Goal: Task Accomplishment & Management: Complete application form

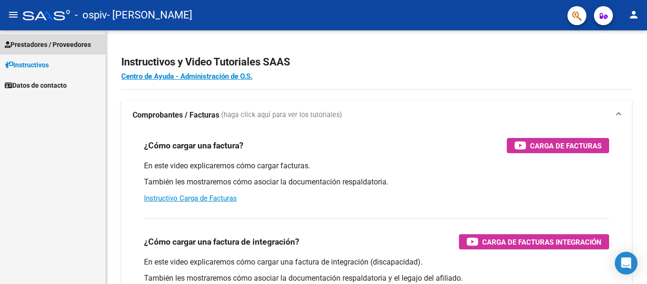
click at [53, 41] on span "Prestadores / Proveedores" at bounding box center [48, 44] width 86 height 10
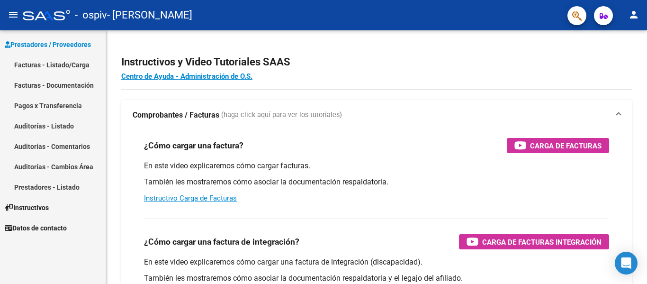
click at [47, 64] on link "Facturas - Listado/Carga" at bounding box center [53, 64] width 106 height 20
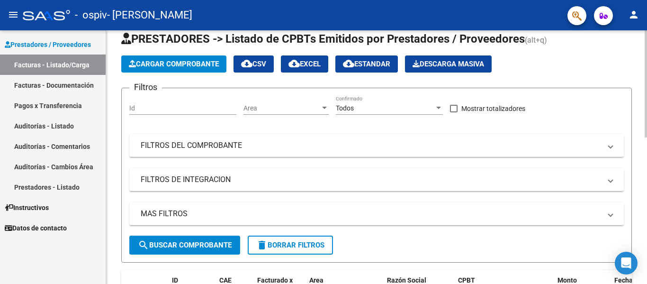
scroll to position [33, 0]
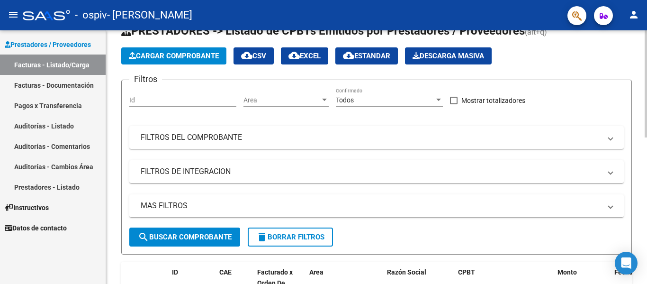
click at [644, 98] on div at bounding box center [645, 98] width 2 height 107
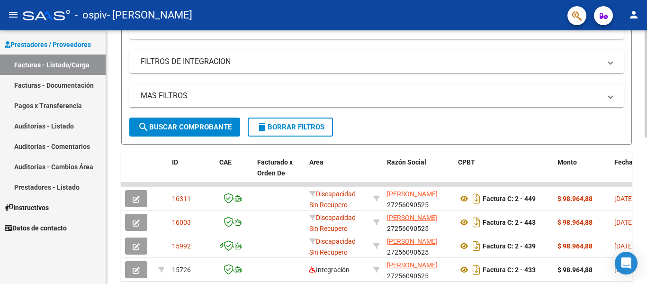
scroll to position [169, 0]
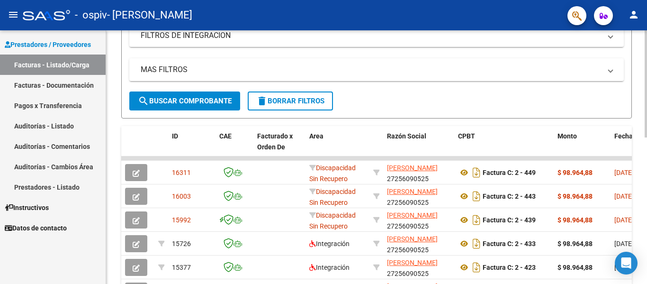
click at [646, 157] on div at bounding box center [645, 156] width 2 height 107
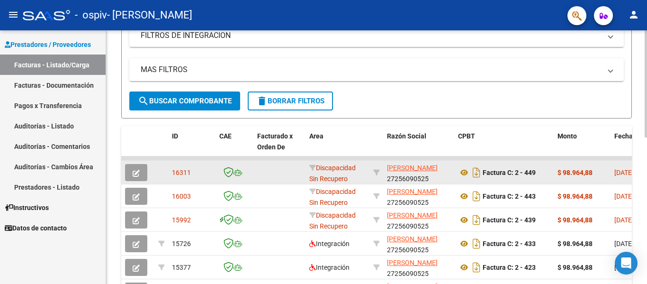
click at [137, 172] on icon "button" at bounding box center [136, 172] width 7 height 7
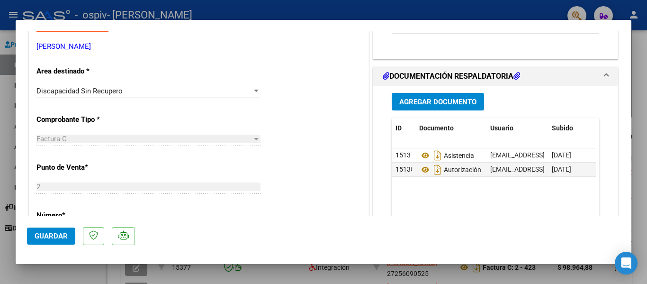
scroll to position [149, 0]
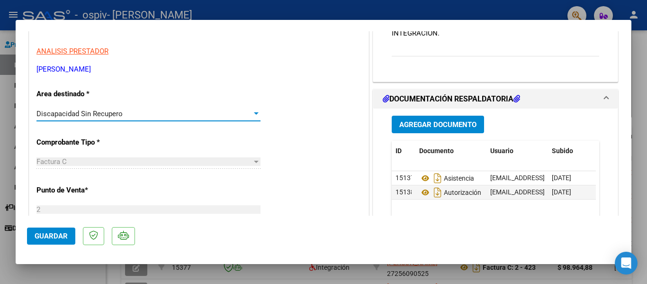
click at [254, 113] on div at bounding box center [256, 113] width 5 height 2
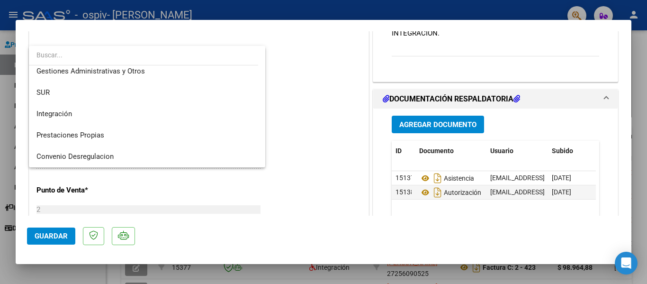
scroll to position [21, 0]
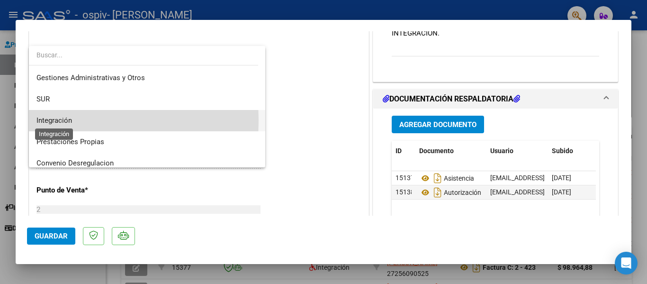
click at [59, 120] on span "Integración" at bounding box center [54, 120] width 36 height 9
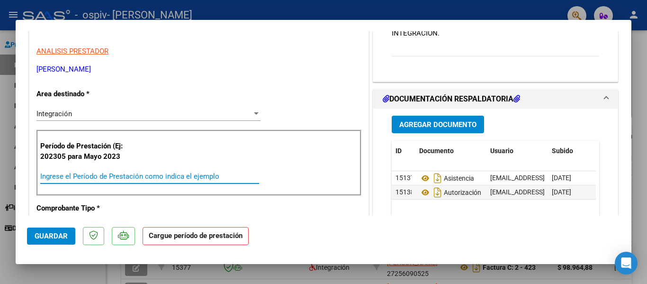
click at [101, 179] on input "Ingrese el Período de Prestación como indica el ejemplo" at bounding box center [149, 176] width 219 height 9
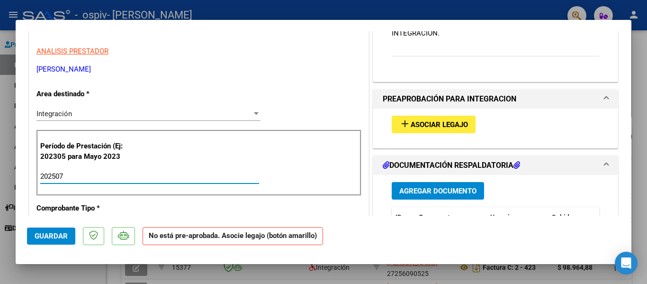
type input "202507"
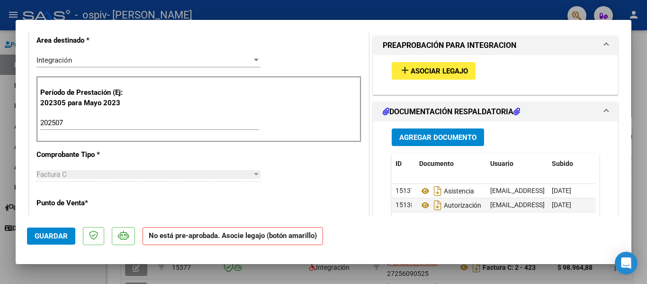
scroll to position [196, 0]
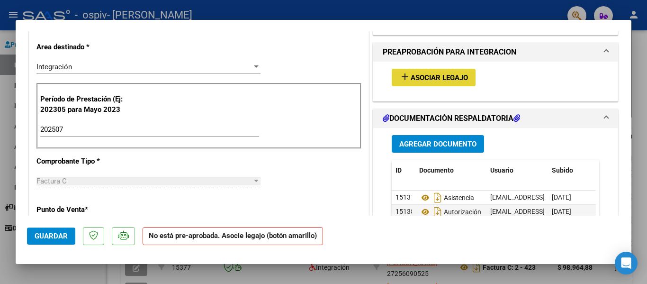
click at [420, 77] on span "Asociar Legajo" at bounding box center [438, 77] width 57 height 9
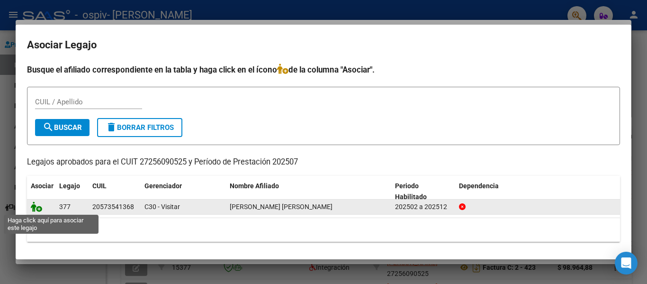
click at [38, 208] on icon at bounding box center [36, 206] width 11 height 10
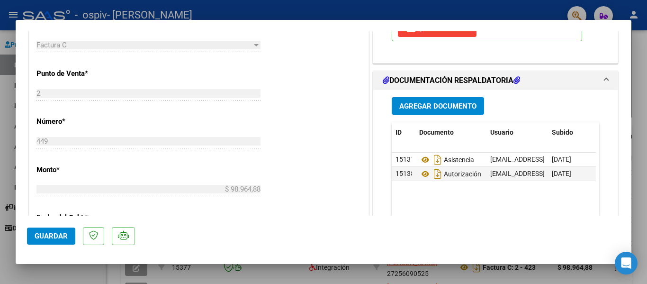
scroll to position [361, 0]
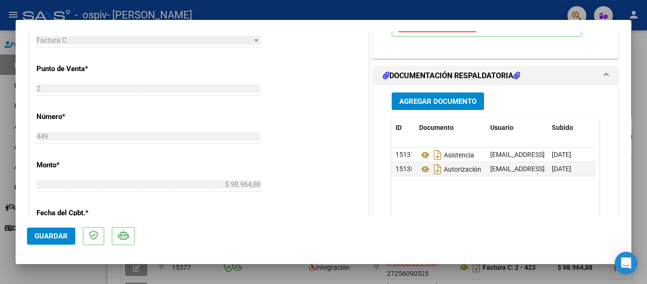
click at [64, 236] on span "Guardar" at bounding box center [51, 236] width 33 height 9
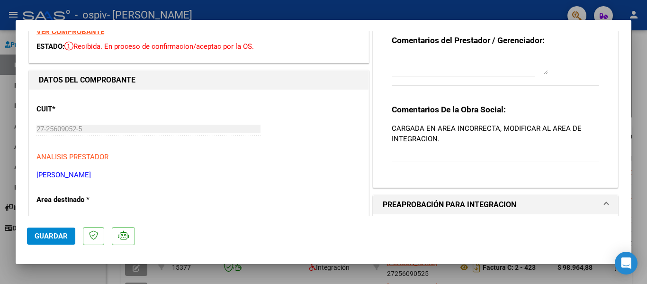
scroll to position [0, 0]
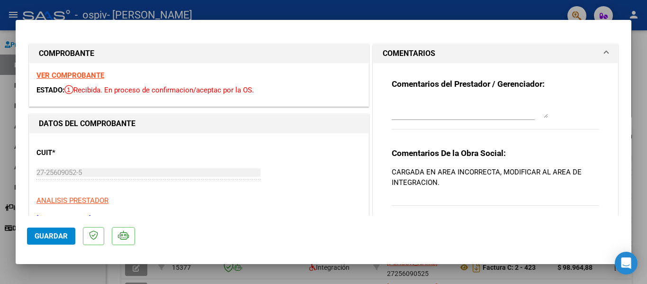
click at [637, 57] on div at bounding box center [323, 142] width 647 height 284
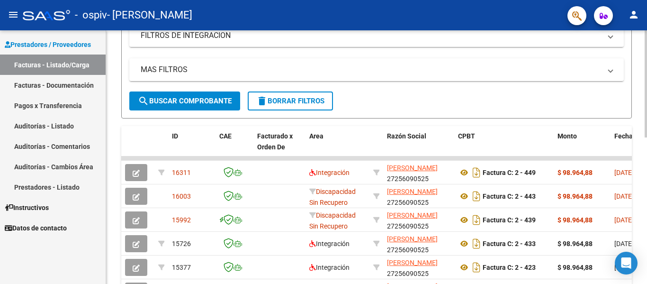
drag, startPoint x: 637, startPoint y: 57, endPoint x: 511, endPoint y: 101, distance: 133.6
click at [511, 101] on div "Video tutorial PRESTADORES -> Listado de CPBTs Emitidos por Prestadores / Prove…" at bounding box center [376, 158] width 541 height 593
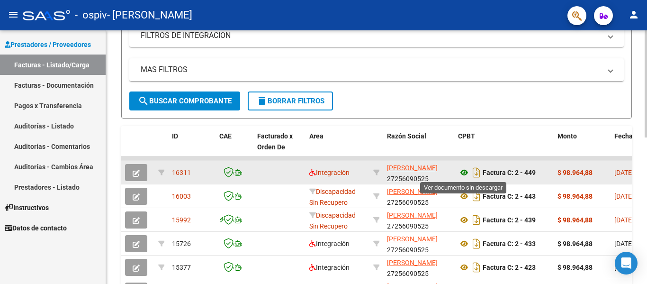
click at [465, 174] on icon at bounding box center [464, 172] width 12 height 11
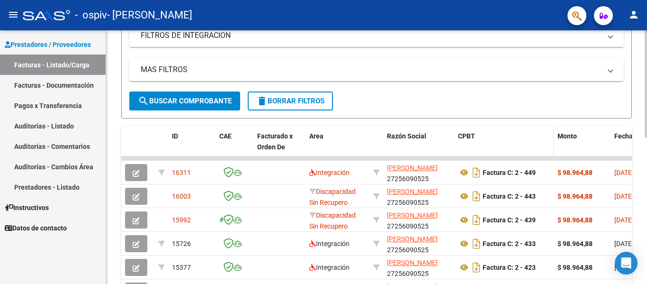
drag, startPoint x: 498, startPoint y: 158, endPoint x: 484, endPoint y: 155, distance: 14.0
click at [484, 155] on div "ID CAE Facturado x Orden De Area Razón Social CPBT Monto Fecha Cpbt Días desde …" at bounding box center [376, 275] width 510 height 298
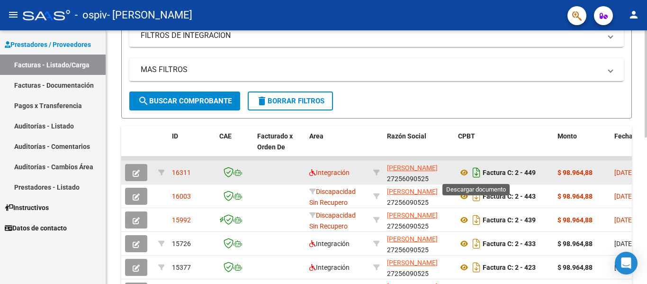
click at [475, 173] on icon "Descargar documento" at bounding box center [476, 172] width 12 height 15
click at [139, 172] on icon "button" at bounding box center [136, 172] width 7 height 7
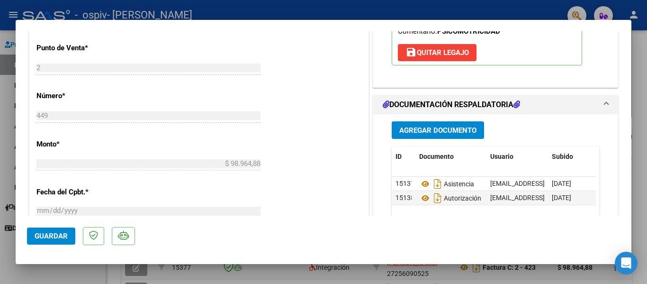
scroll to position [387, 0]
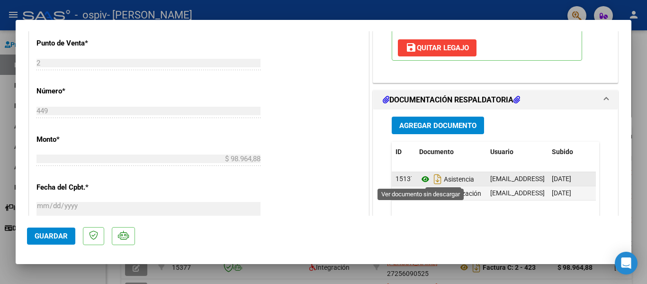
click at [422, 179] on icon at bounding box center [425, 178] width 12 height 11
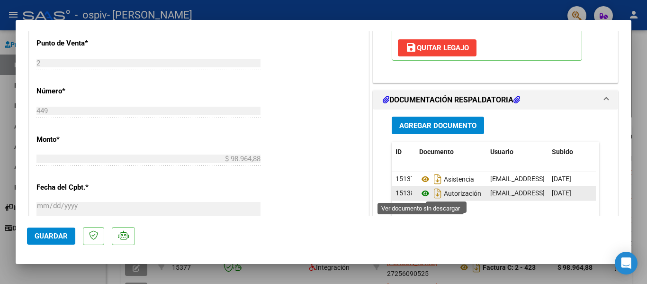
click at [420, 193] on icon at bounding box center [425, 192] width 12 height 11
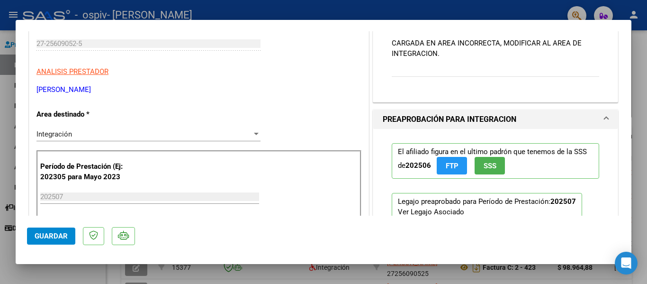
scroll to position [0, 0]
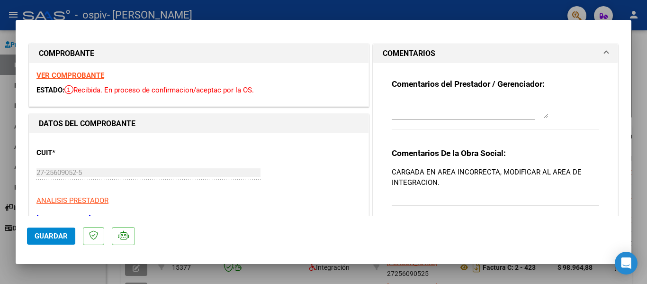
click at [638, 55] on div at bounding box center [323, 142] width 647 height 284
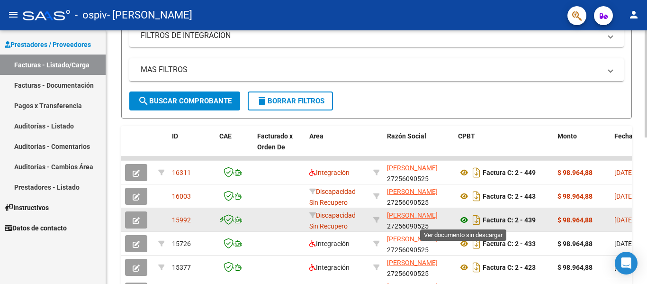
click at [464, 220] on icon at bounding box center [464, 219] width 12 height 11
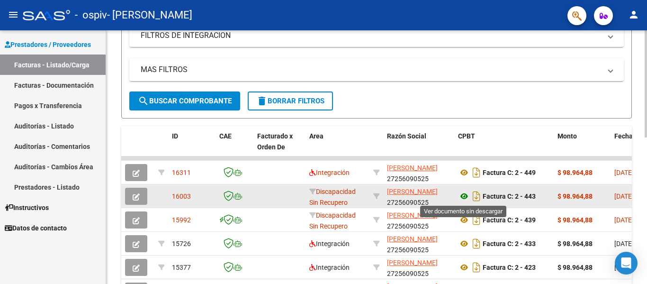
click at [464, 196] on icon at bounding box center [464, 195] width 12 height 11
click at [135, 197] on icon "button" at bounding box center [136, 196] width 7 height 7
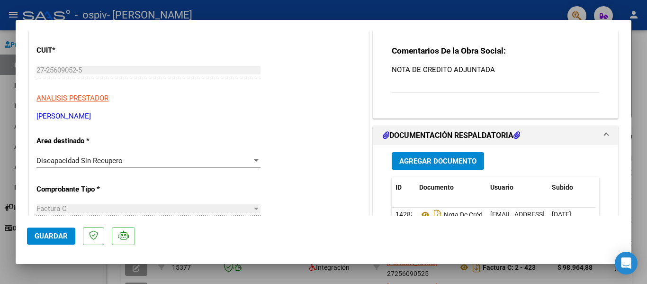
scroll to position [108, 0]
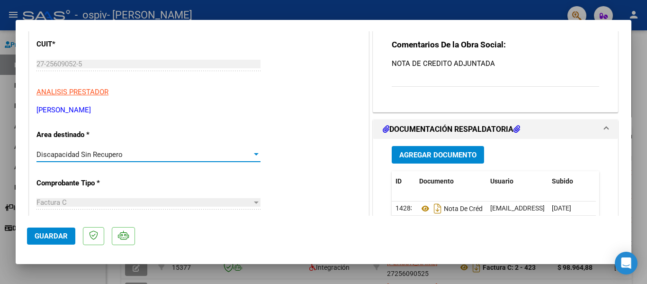
click at [254, 155] on div at bounding box center [256, 154] width 5 height 2
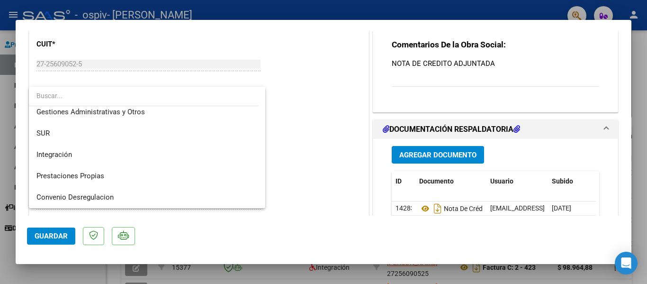
scroll to position [30, 0]
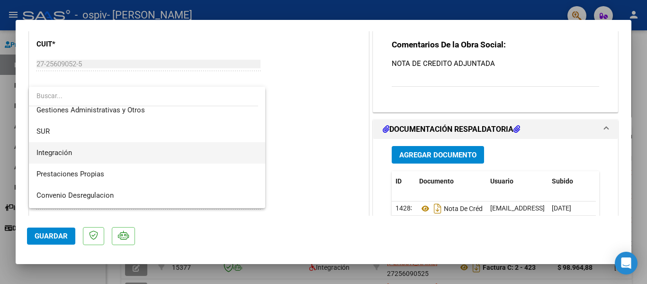
click at [176, 144] on span "Integración" at bounding box center [146, 152] width 221 height 21
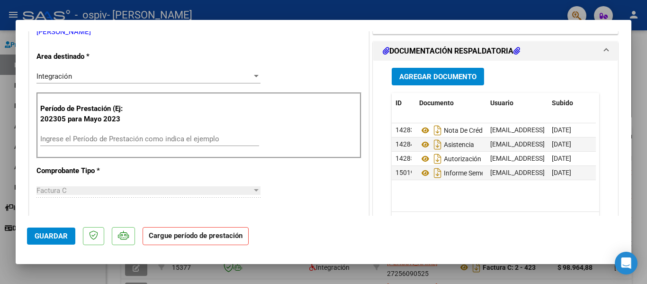
scroll to position [193, 0]
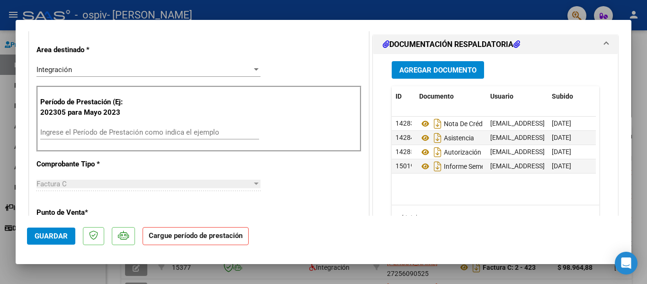
click at [197, 129] on input "Ingrese el Período de Prestación como indica el ejemplo" at bounding box center [149, 132] width 219 height 9
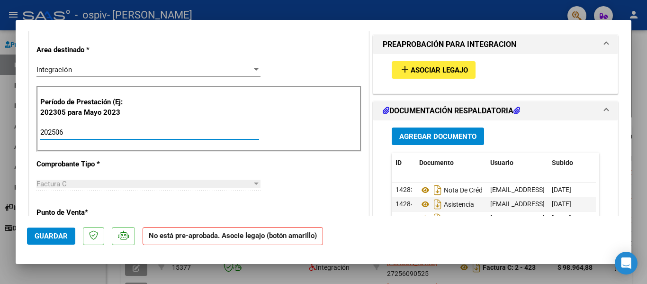
type input "202506"
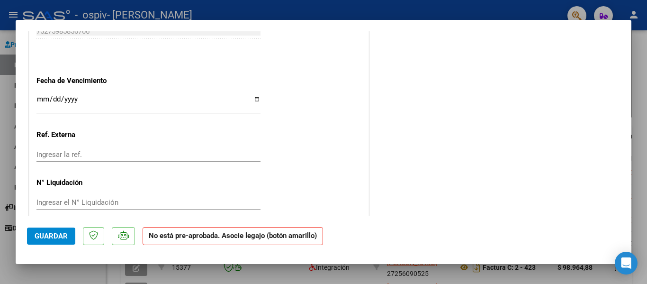
scroll to position [604, 0]
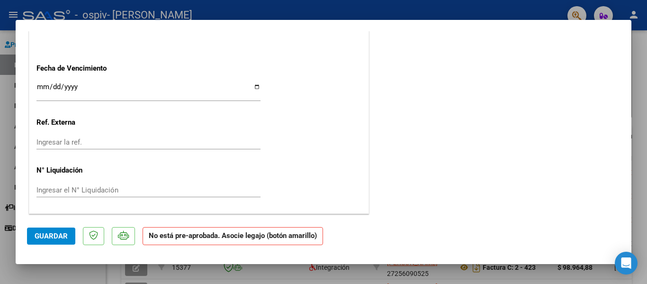
click at [50, 236] on span "Guardar" at bounding box center [51, 236] width 33 height 9
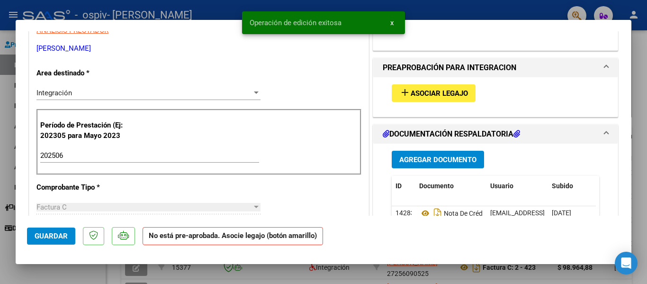
scroll to position [159, 0]
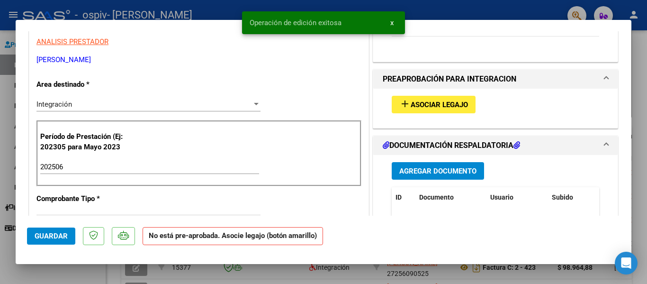
click at [429, 104] on span "Asociar Legajo" at bounding box center [438, 104] width 57 height 9
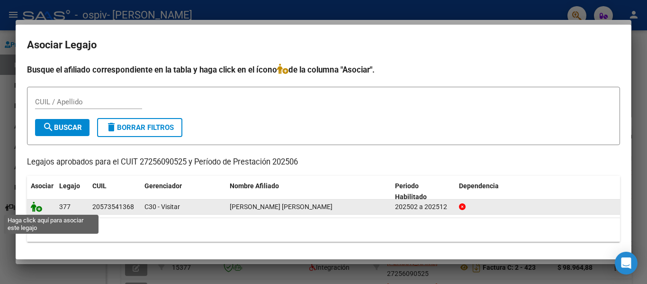
click at [37, 207] on icon at bounding box center [36, 206] width 11 height 10
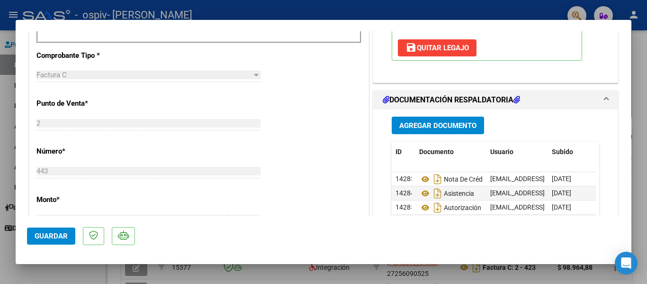
scroll to position [331, 0]
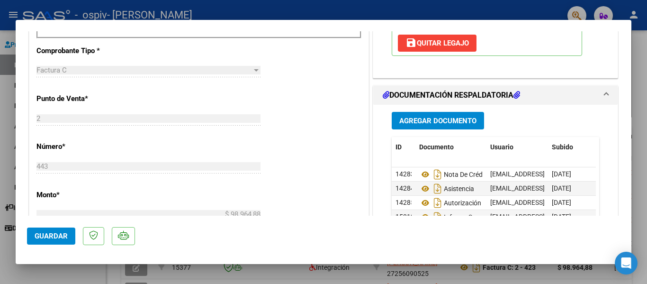
click at [57, 239] on span "Guardar" at bounding box center [51, 236] width 33 height 9
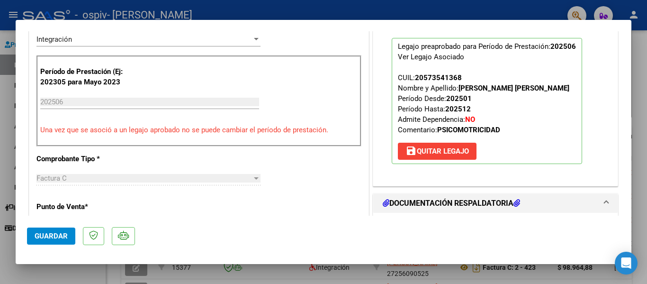
scroll to position [145, 0]
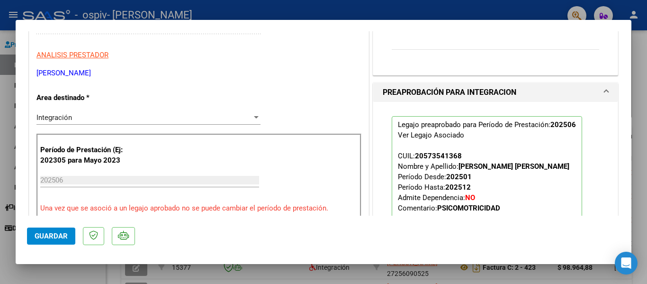
click at [633, 89] on div at bounding box center [323, 142] width 647 height 284
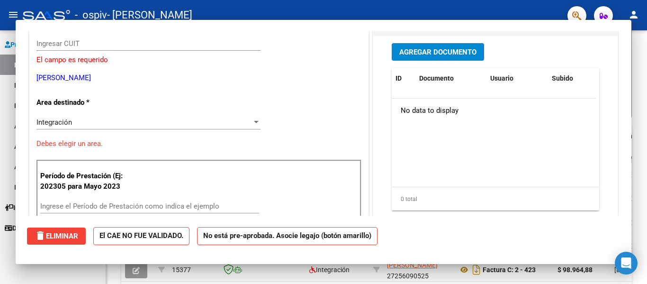
scroll to position [0, 0]
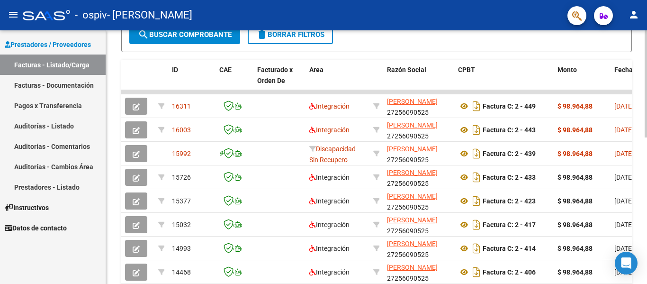
click at [645, 142] on div at bounding box center [645, 185] width 2 height 107
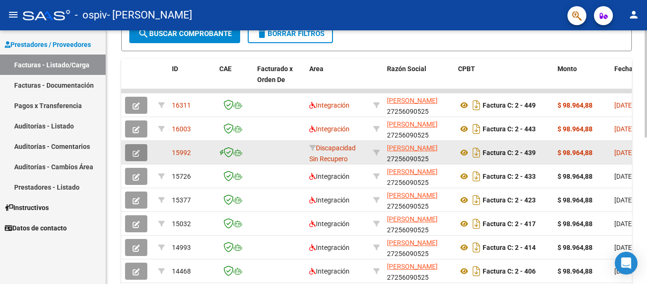
click at [136, 153] on icon "button" at bounding box center [136, 153] width 7 height 7
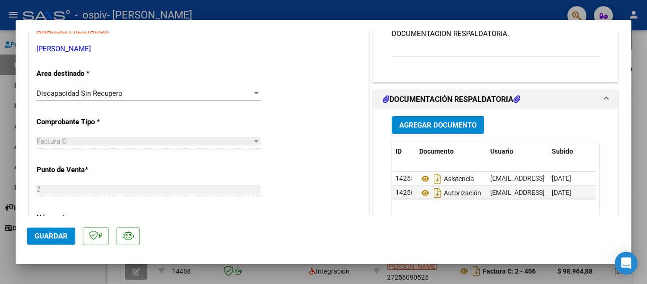
scroll to position [198, 0]
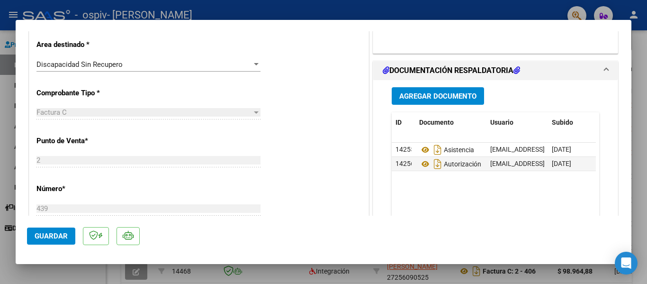
click at [456, 96] on span "Agregar Documento" at bounding box center [437, 96] width 77 height 9
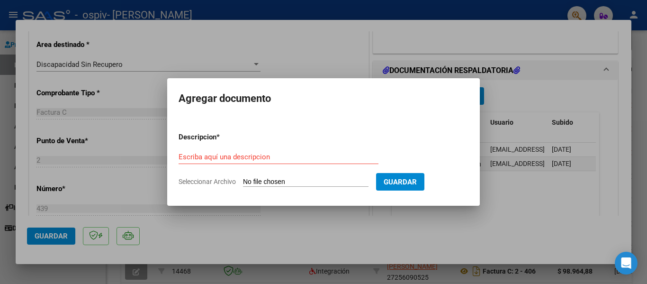
click at [299, 180] on input "Seleccionar Archivo" at bounding box center [305, 182] width 125 height 9
click at [346, 41] on div at bounding box center [323, 142] width 647 height 284
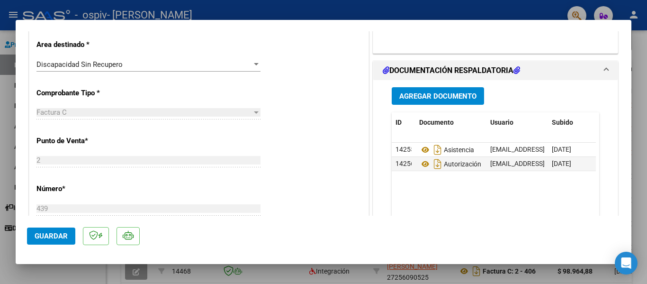
click at [643, 117] on div at bounding box center [323, 142] width 647 height 284
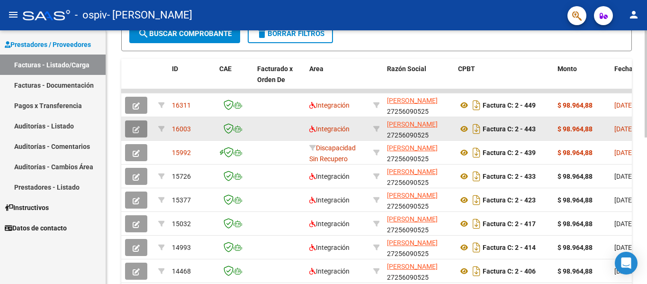
click at [132, 132] on button "button" at bounding box center [136, 128] width 22 height 17
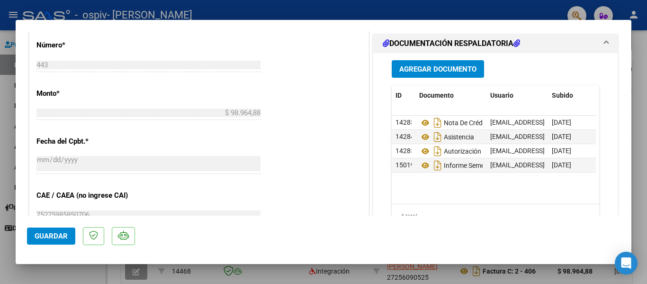
scroll to position [442, 0]
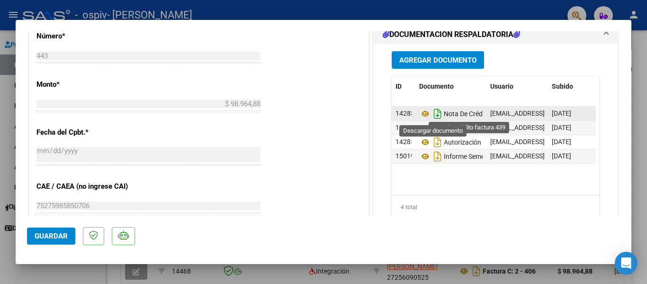
click at [434, 115] on icon "Descargar documento" at bounding box center [437, 113] width 12 height 15
click at [637, 96] on div at bounding box center [323, 142] width 647 height 284
type input "$ 0,00"
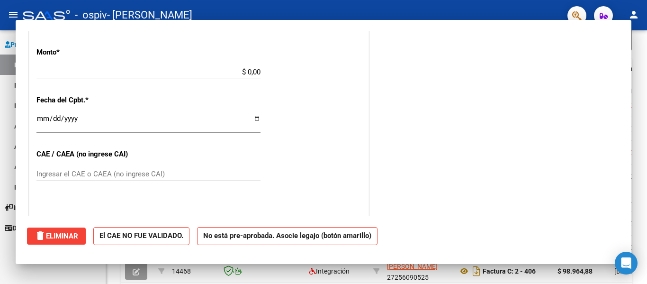
scroll to position [410, 0]
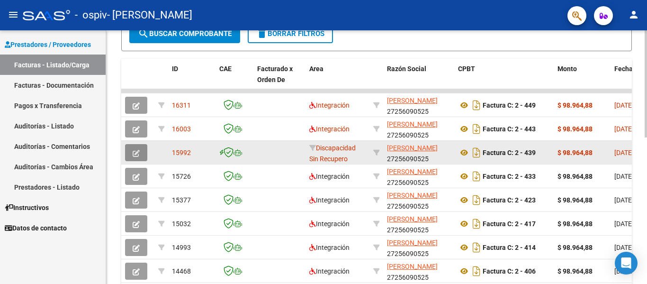
click at [134, 151] on icon "button" at bounding box center [136, 153] width 7 height 7
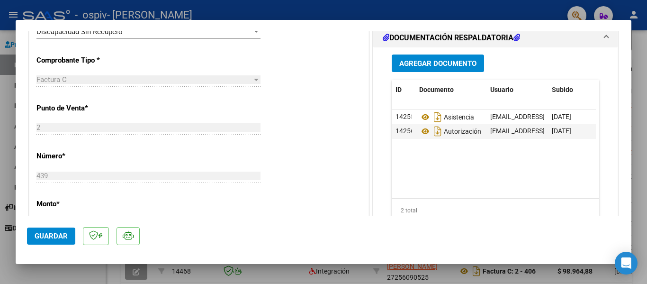
scroll to position [245, 0]
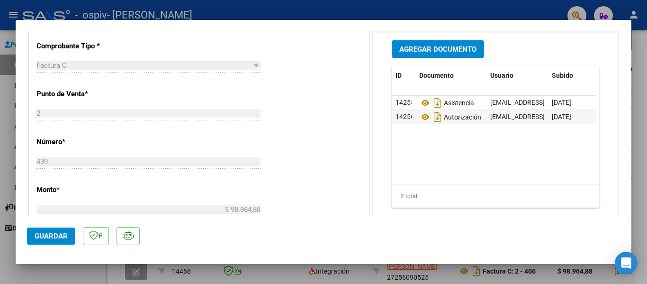
click at [424, 50] on span "Agregar Documento" at bounding box center [437, 49] width 77 height 9
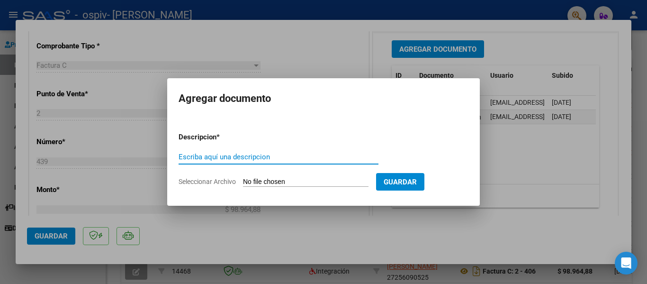
click at [265, 180] on input "Seleccionar Archivo" at bounding box center [305, 182] width 125 height 9
click at [509, 152] on div at bounding box center [323, 142] width 647 height 284
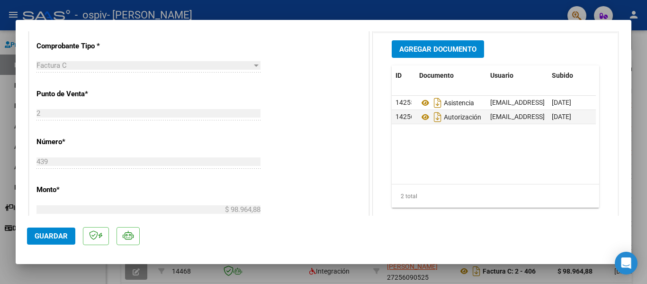
click at [420, 57] on button "Agregar Documento" at bounding box center [438, 49] width 92 height 18
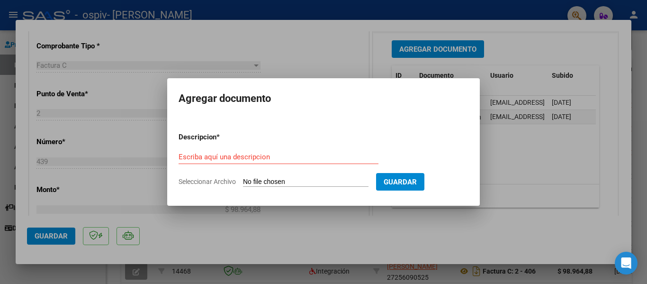
click at [252, 183] on input "Seleccionar Archivo" at bounding box center [305, 182] width 125 height 9
type input "C:\fakepath\27256090525-FACTURA_C-2-443-ANEXO-NOTA DE CREDITO FACTURA 439.pdf"
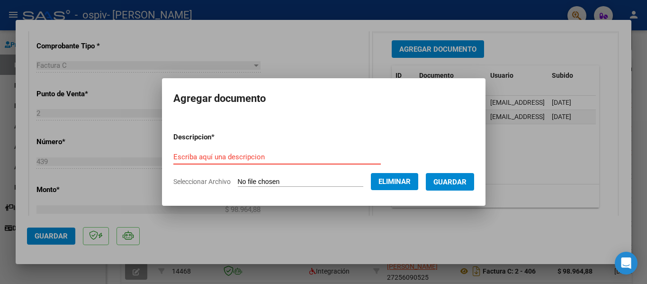
drag, startPoint x: 250, startPoint y: 150, endPoint x: 242, endPoint y: 157, distance: 11.1
click at [242, 157] on input "Escriba aquí una descripcion" at bounding box center [276, 156] width 207 height 9
click at [178, 156] on input "Note de crédito" at bounding box center [276, 156] width 207 height 9
type input "Nota de crédito"
click at [410, 178] on span "Eliminar" at bounding box center [394, 181] width 32 height 9
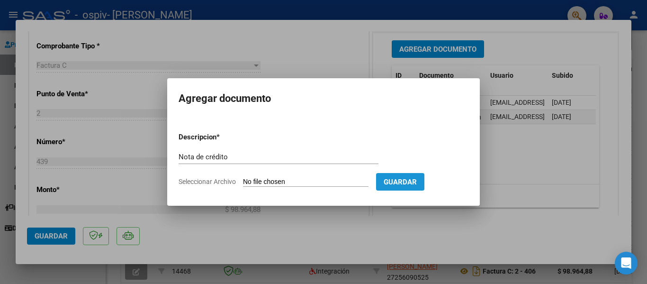
click at [417, 181] on span "Guardar" at bounding box center [399, 182] width 33 height 9
click at [232, 179] on span "Seleccionar Archivo" at bounding box center [206, 182] width 57 height 8
click at [243, 179] on input "Seleccionar Archivo" at bounding box center [305, 182] width 125 height 9
type input "C:\fakepath\27256090525-FACTURA_C-2-443-ANEXO-NOTA DE CREDITO FACTURA 439.pdf"
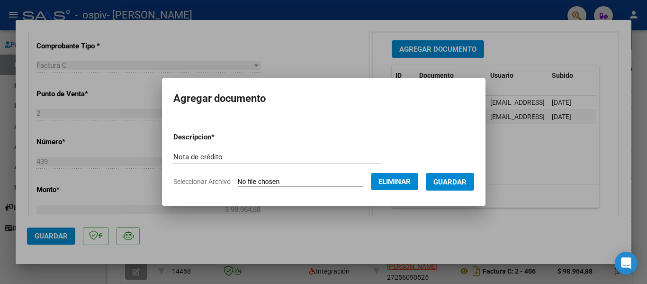
click at [466, 184] on span "Guardar" at bounding box center [449, 182] width 33 height 9
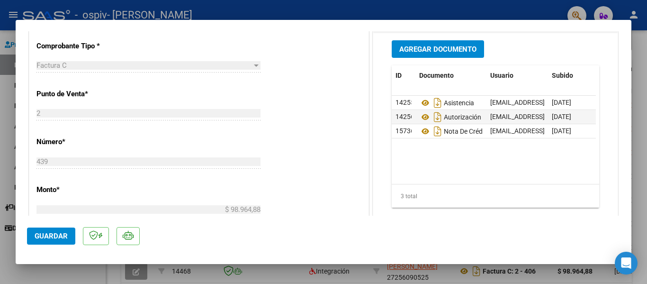
click at [640, 80] on div at bounding box center [323, 142] width 647 height 284
type input "$ 0,00"
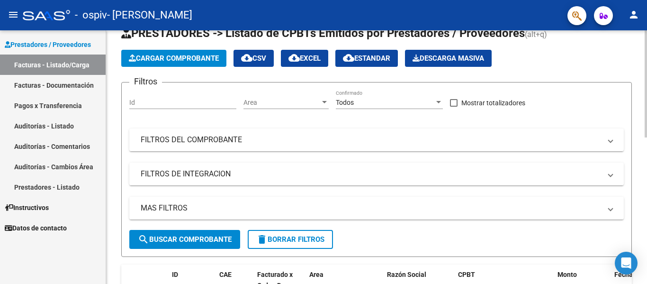
scroll to position [14, 0]
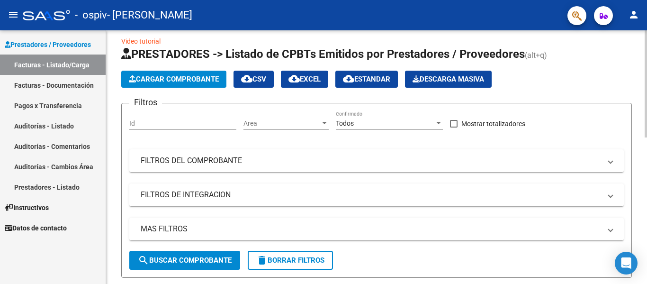
scroll to position [6, 0]
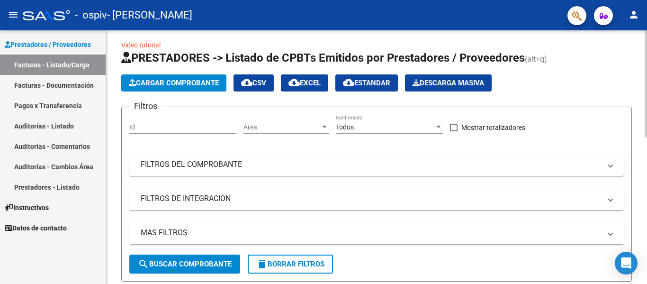
click at [646, 39] on div at bounding box center [645, 86] width 2 height 107
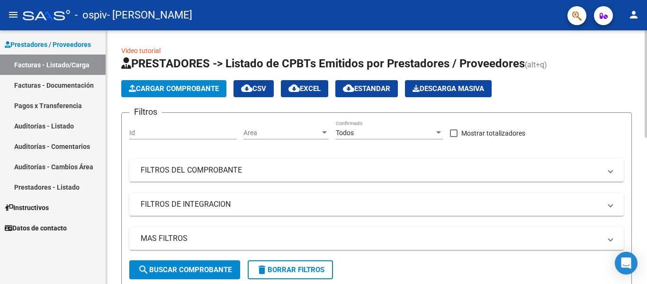
click at [646, 36] on div at bounding box center [645, 83] width 2 height 107
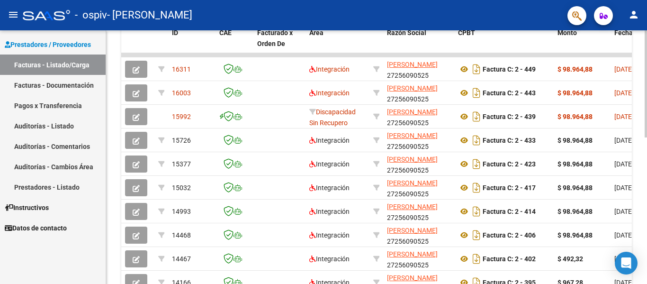
scroll to position [274, 0]
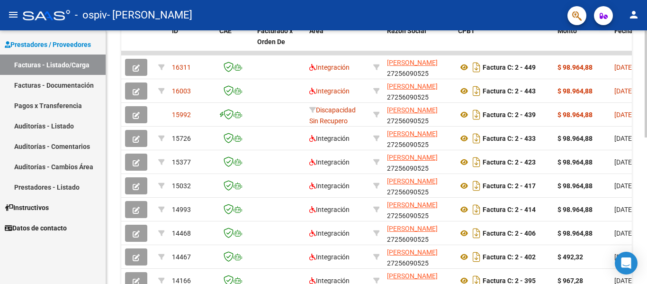
click at [645, 181] on div at bounding box center [645, 201] width 2 height 107
